Goal: Task Accomplishment & Management: Complete application form

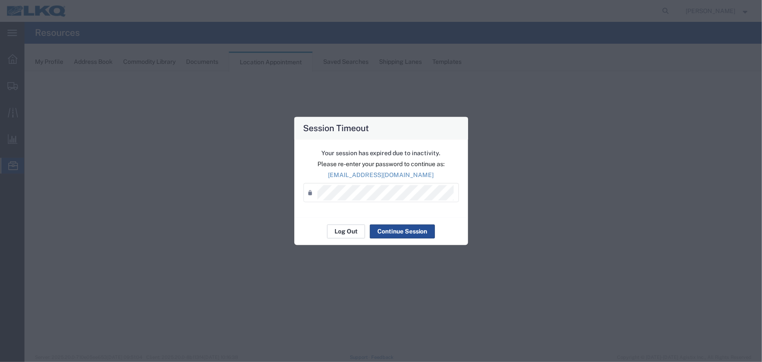
select select "27634"
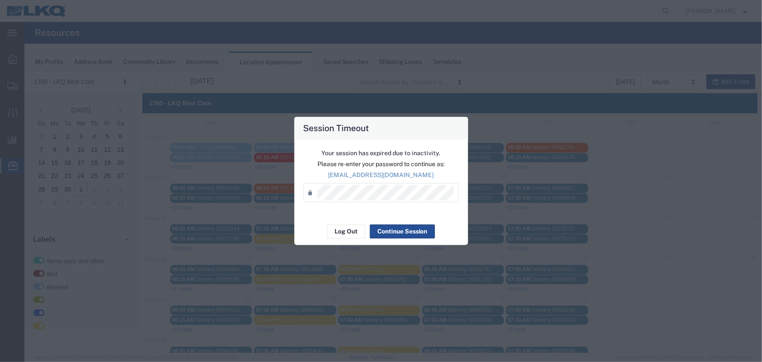
click at [348, 239] on div "Log Out Continue Session" at bounding box center [381, 232] width 174 height 28
click at [350, 231] on button "Log Out" at bounding box center [346, 232] width 38 height 14
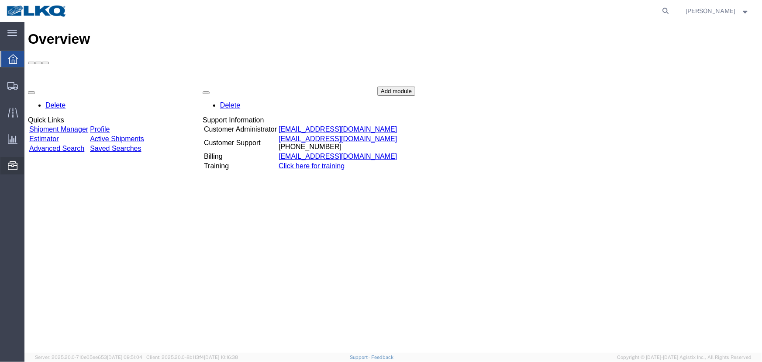
click at [0, 0] on span "Location Appointment" at bounding box center [0, 0] width 0 height 0
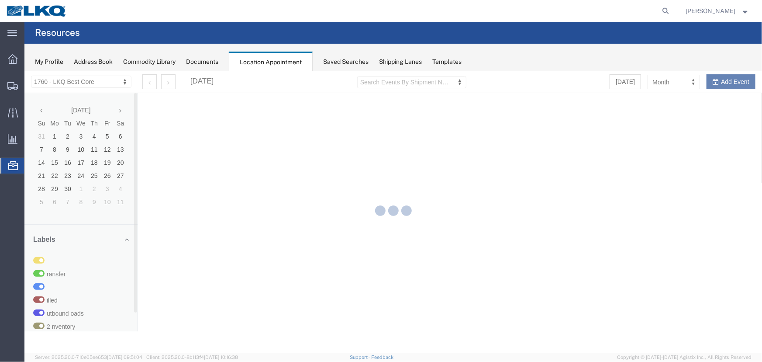
select select "27634"
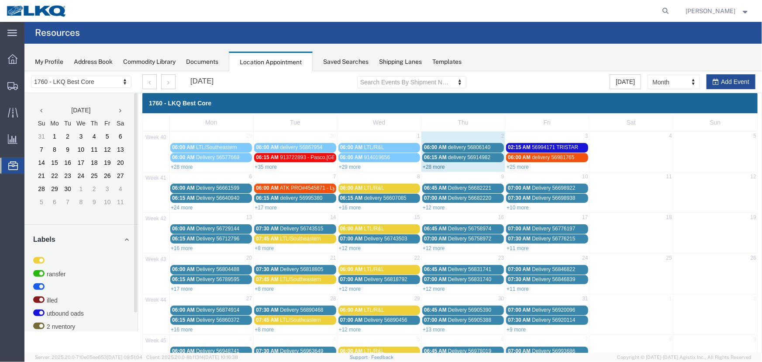
click at [432, 165] on link "+28 more" at bounding box center [433, 166] width 22 height 6
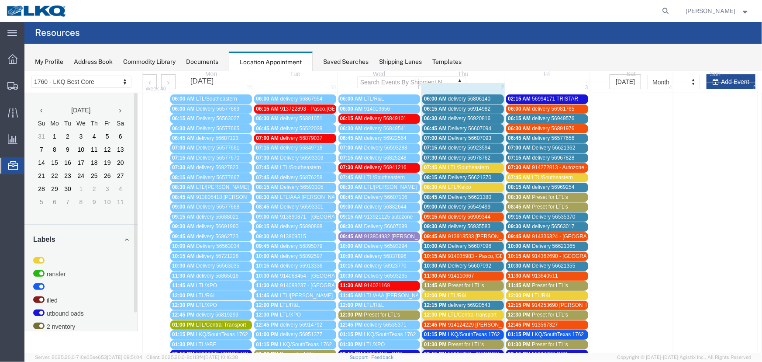
scroll to position [119, 0]
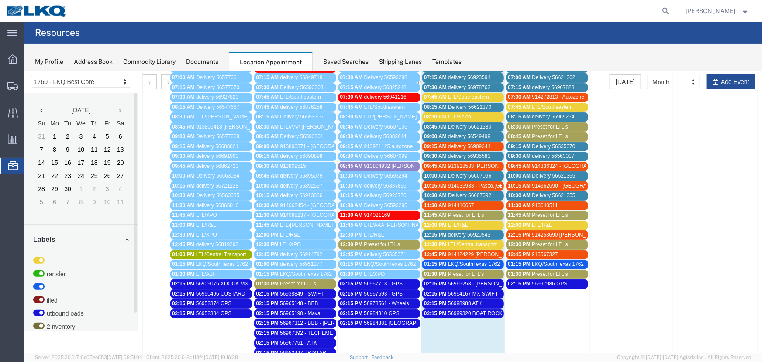
click at [451, 164] on span "913918533 [PERSON_NAME], AZ [PERSON_NAME]" at bounding box center [510, 166] width 124 height 6
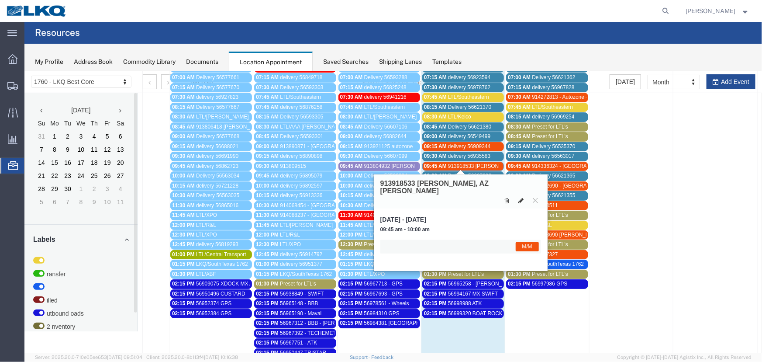
click at [522, 197] on icon at bounding box center [520, 200] width 5 height 6
select select "1"
select select "24"
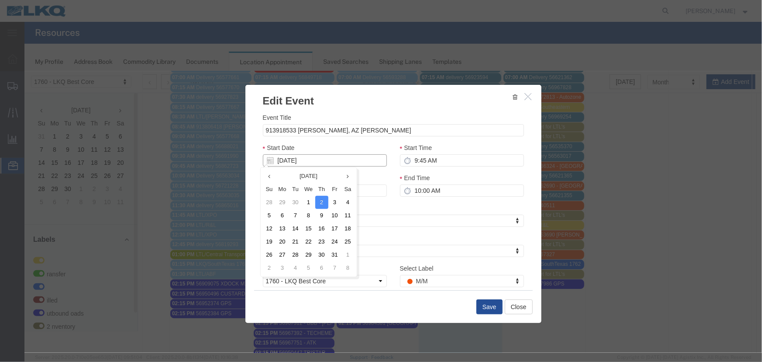
click at [325, 164] on input "[DATE]" at bounding box center [325, 160] width 124 height 12
click at [427, 159] on input "9:45 AM" at bounding box center [462, 160] width 124 height 12
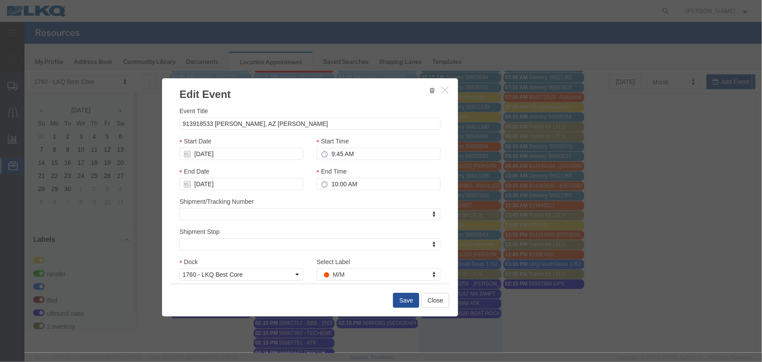
drag, startPoint x: 413, startPoint y: 104, endPoint x: 339, endPoint y: 97, distance: 74.2
click at [339, 97] on h3 "Edit Event" at bounding box center [310, 90] width 296 height 24
click at [360, 162] on div "Start Time 9:45 AM" at bounding box center [378, 151] width 137 height 30
click at [361, 155] on input "9:45 AM" at bounding box center [378, 153] width 124 height 12
type input "12:30 PM"
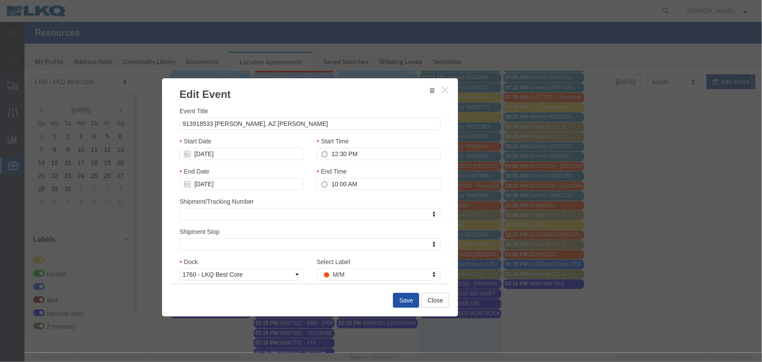
click at [402, 301] on button "Save" at bounding box center [406, 299] width 26 height 15
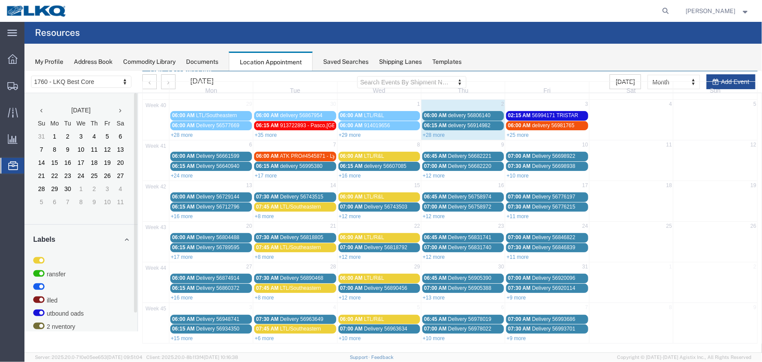
scroll to position [0, 0]
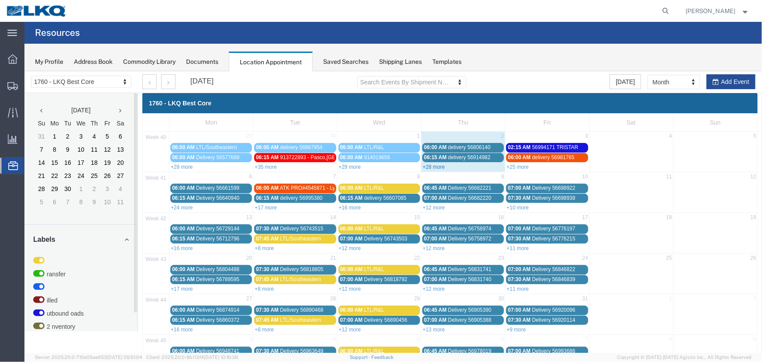
click at [425, 166] on link "+28 more" at bounding box center [433, 166] width 22 height 6
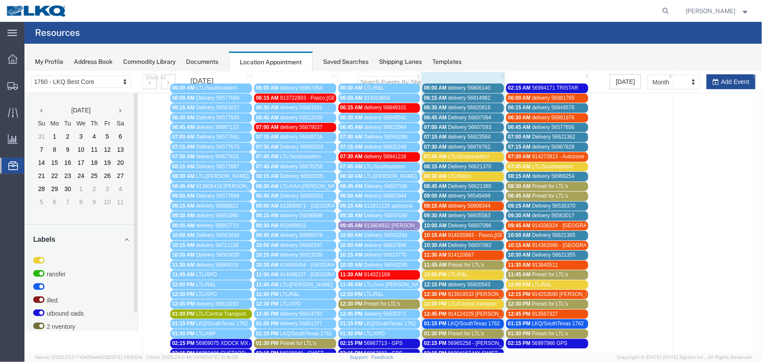
scroll to position [119, 0]
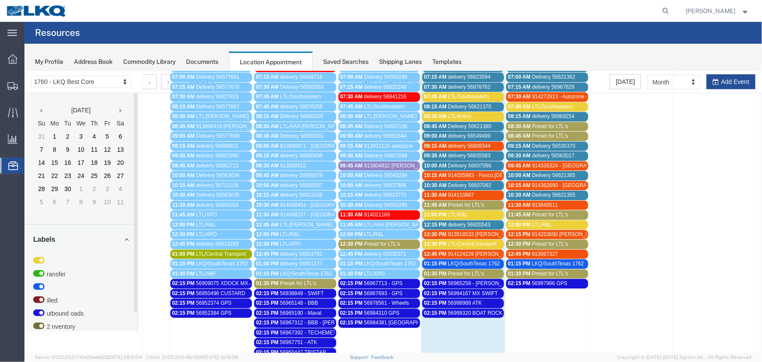
click at [452, 243] on span "LTL/Central transport" at bounding box center [472, 243] width 48 height 6
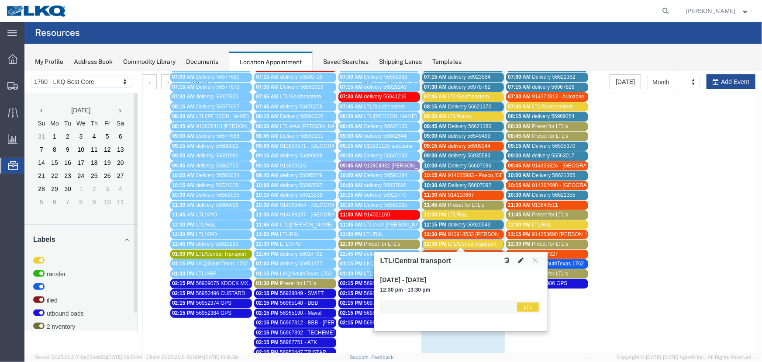
click at [515, 257] on button at bounding box center [521, 259] width 12 height 9
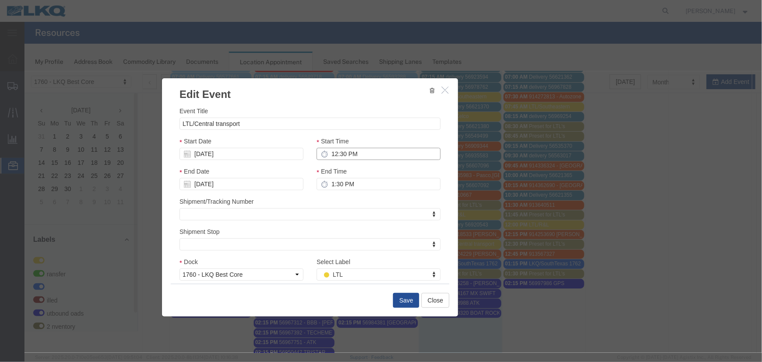
click at [359, 152] on input "12:30 PM" at bounding box center [378, 153] width 124 height 12
click at [332, 152] on input "12:30 PM" at bounding box center [378, 153] width 124 height 12
type input "9:45 AM"
click at [402, 298] on button "Save" at bounding box center [406, 299] width 26 height 15
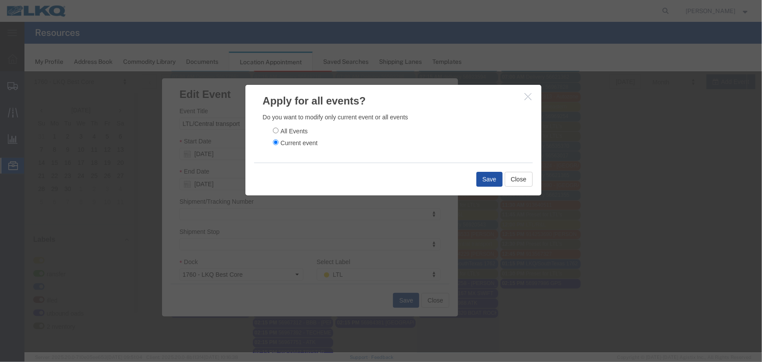
click at [480, 178] on button "Save" at bounding box center [489, 178] width 26 height 15
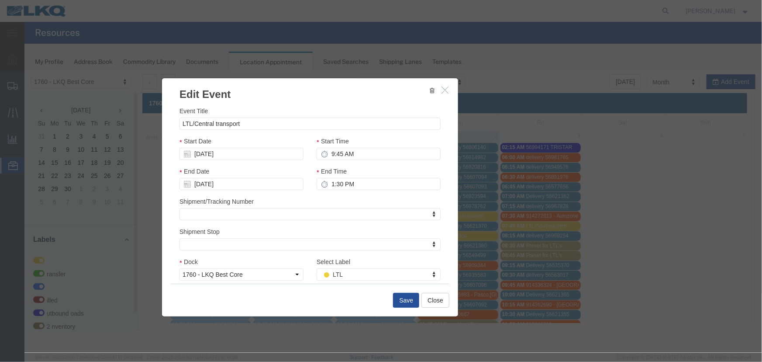
scroll to position [0, 0]
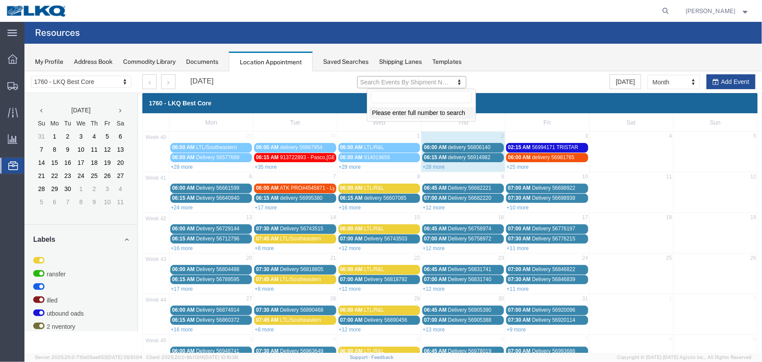
click at [402, 97] on input "text" at bounding box center [420, 96] width 101 height 12
type input "56979651"
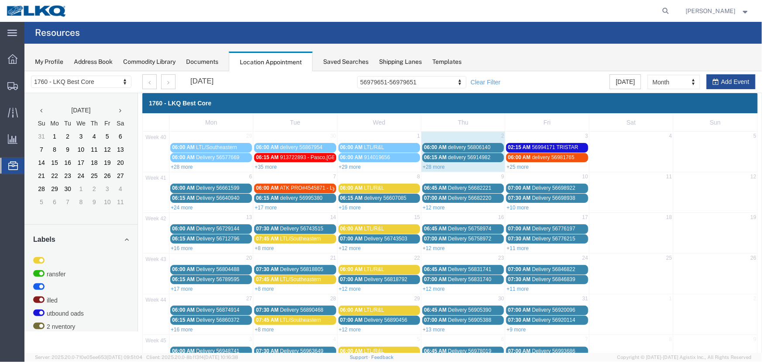
click at [520, 166] on link "+25 more" at bounding box center [517, 166] width 22 height 6
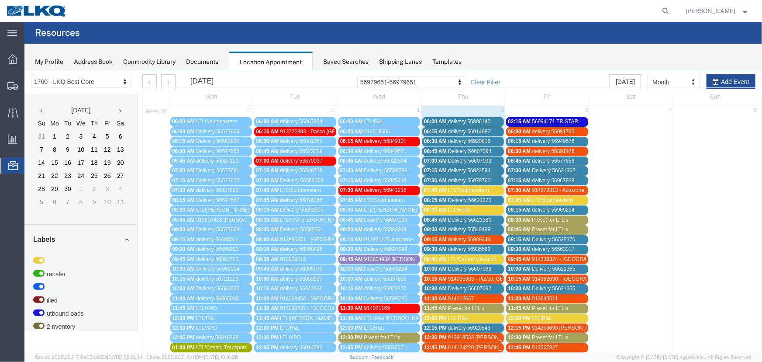
scroll to position [39, 0]
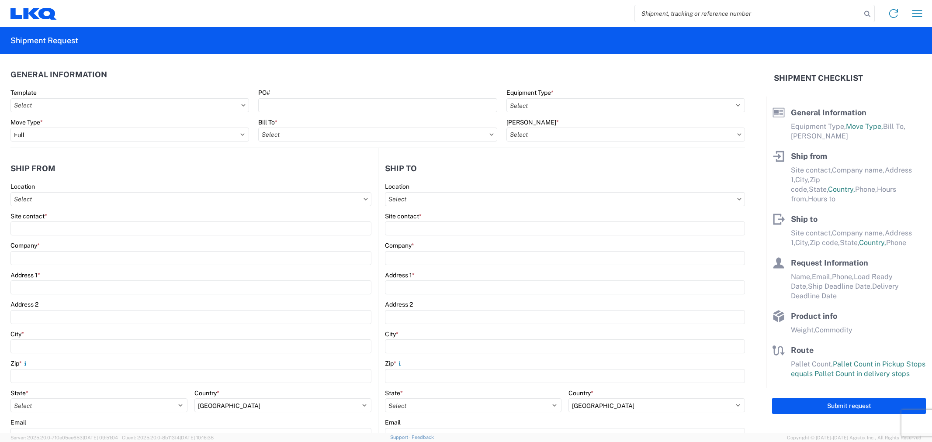
select select "FULL"
select select "US"
select select "LBS"
select select "IN"
